Goal: Task Accomplishment & Management: Manage account settings

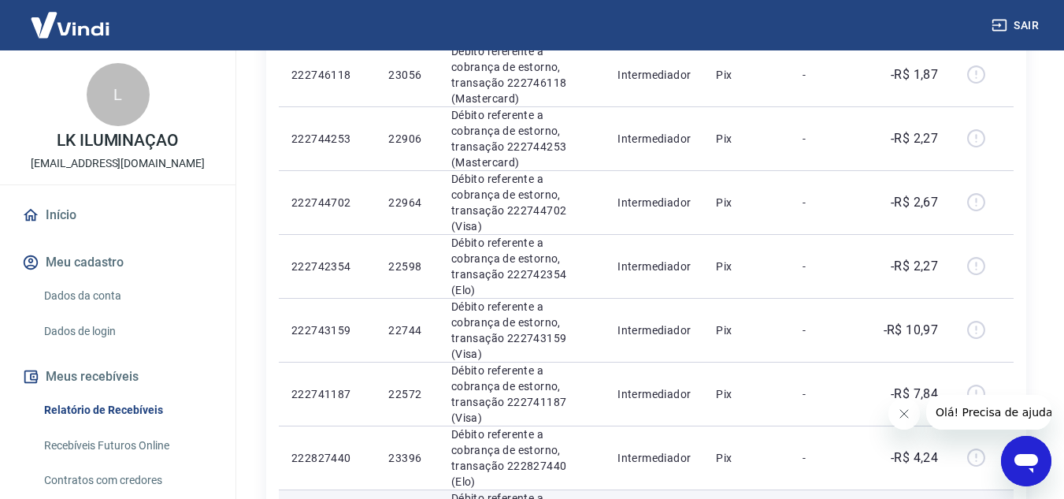
scroll to position [1103, 0]
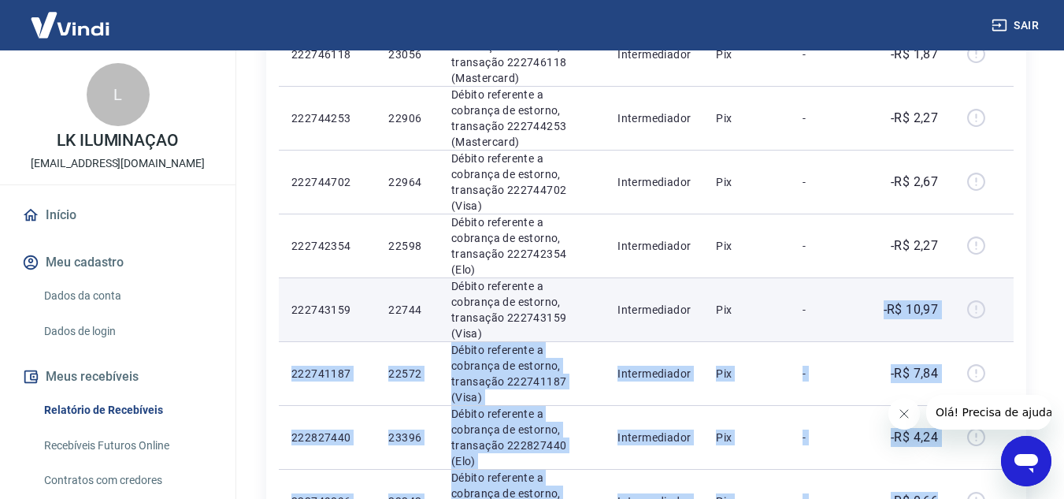
drag, startPoint x: 939, startPoint y: 248, endPoint x: 876, endPoint y: 105, distance: 156.6
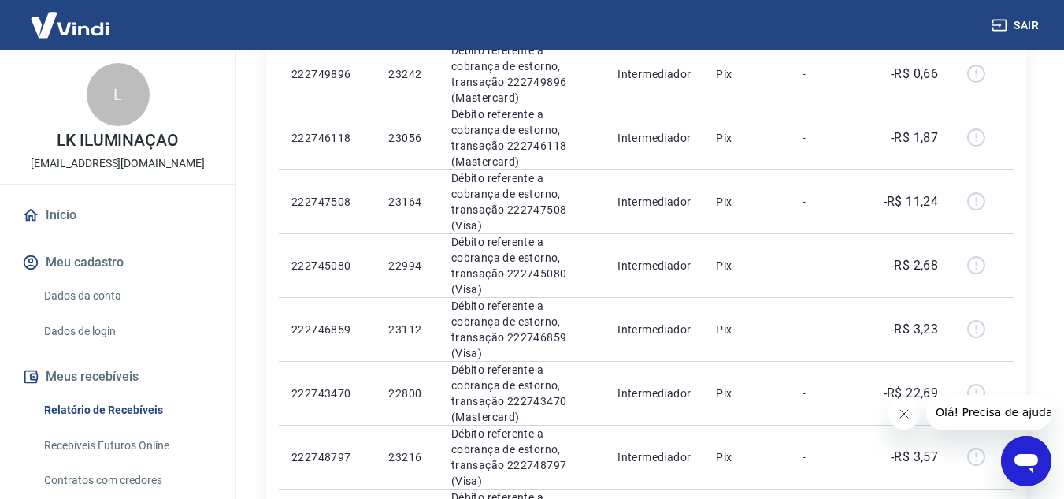
scroll to position [1024, 0]
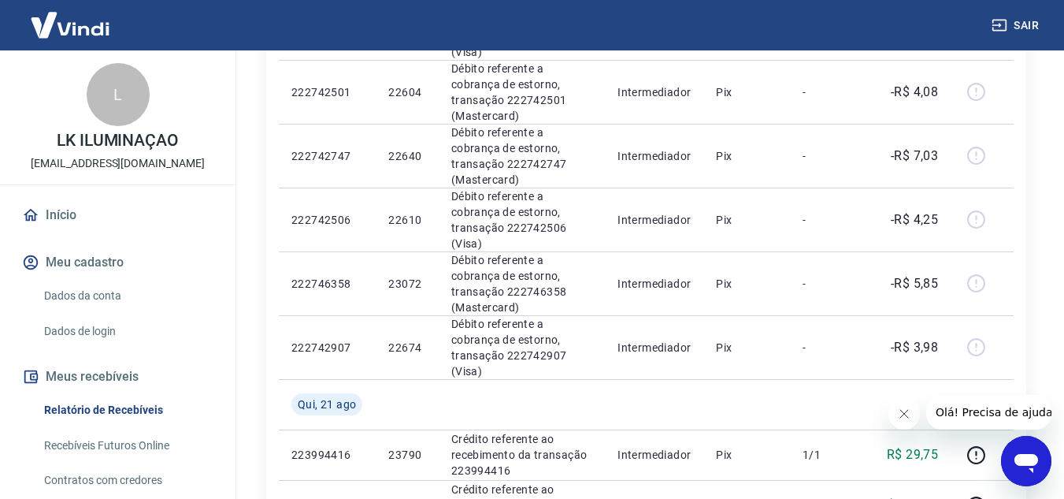
scroll to position [1024, 0]
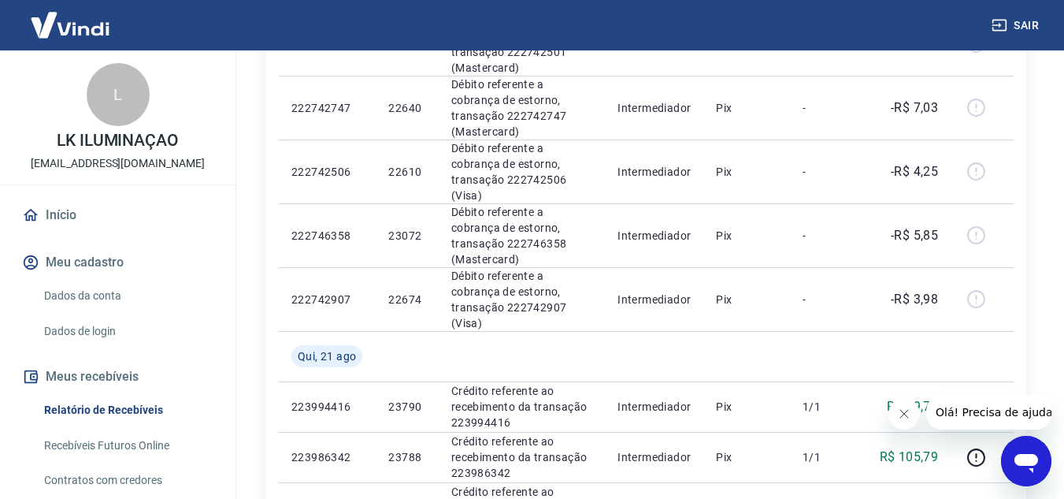
scroll to position [1034, 0]
